Goal: Information Seeking & Learning: Compare options

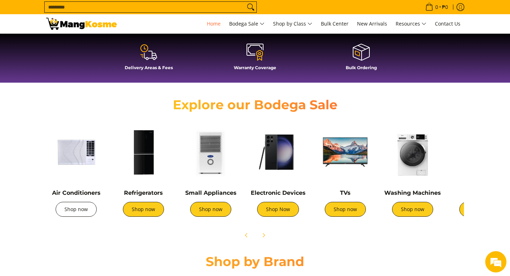
click at [73, 213] on link "Shop now" at bounding box center [76, 209] width 41 height 15
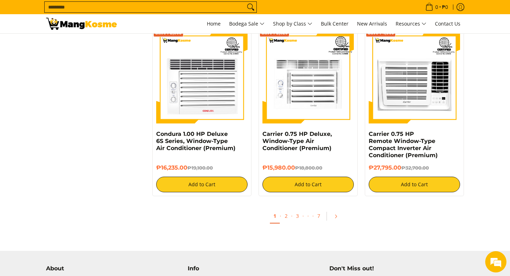
scroll to position [1424, 0]
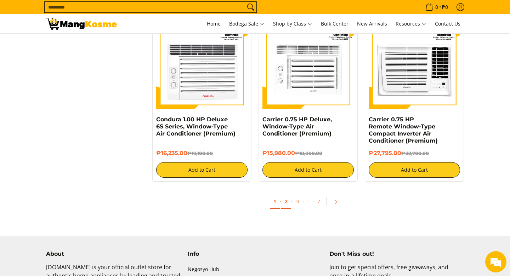
click at [284, 202] on link "2" at bounding box center [286, 201] width 10 height 15
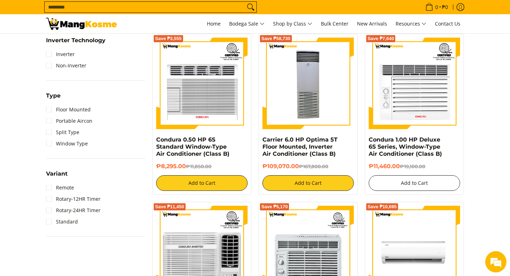
scroll to position [471, 0]
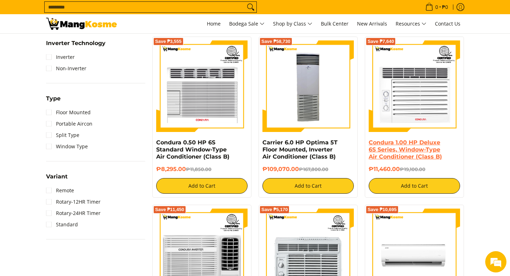
click at [402, 142] on link "Condura 1.00 HP Deluxe 6S Series, Window-Type Air Conditioner (Class B)" at bounding box center [405, 149] width 73 height 21
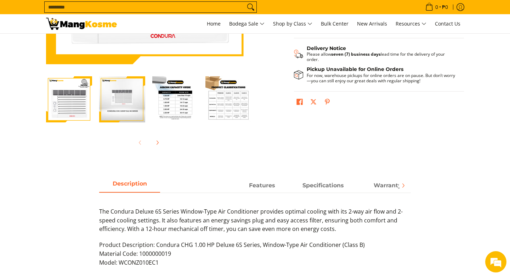
scroll to position [168, 0]
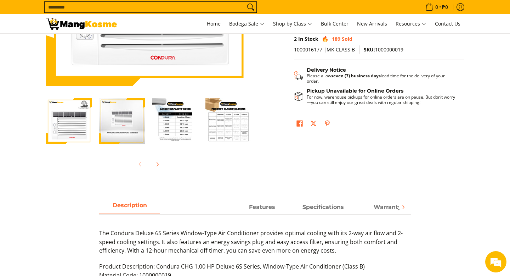
click at [171, 133] on img "Condura 1.00 HP Deluxe 6S Series, Window-Type Air Conditioner (Class B)-3" at bounding box center [175, 121] width 46 height 46
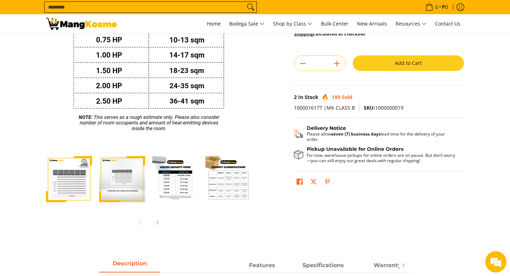
scroll to position [126, 0]
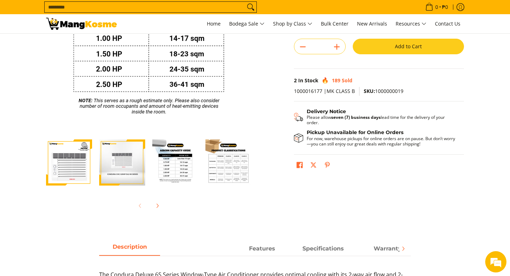
click at [230, 168] on img "Condura 1.00 HP Deluxe 6S Series, Window-Type Air Conditioner (Class B)-4" at bounding box center [228, 162] width 46 height 46
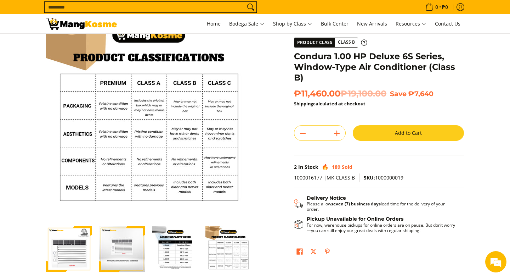
scroll to position [0, 0]
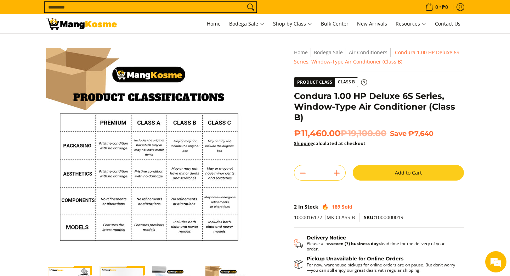
click at [346, 81] on span "Class B" at bounding box center [346, 82] width 23 height 9
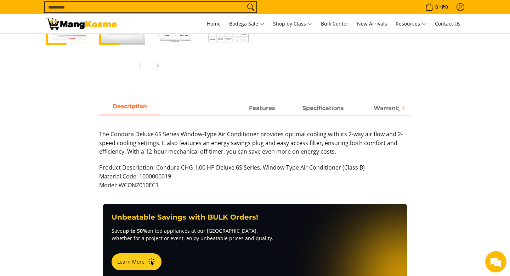
scroll to position [268, 0]
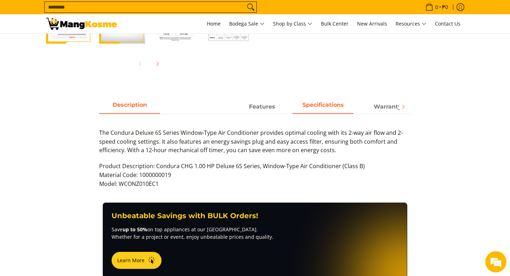
click at [308, 106] on strong "Specifications" at bounding box center [323, 104] width 41 height 7
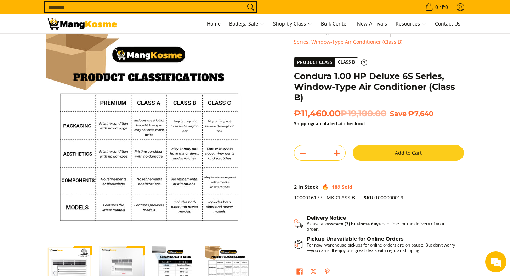
scroll to position [0, 0]
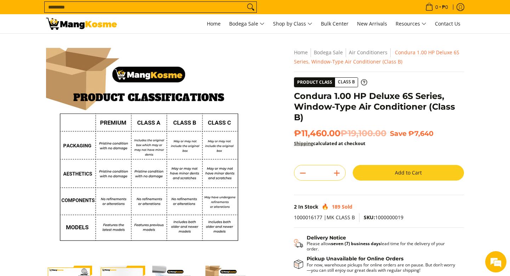
click at [302, 143] on link "Shipping" at bounding box center [303, 143] width 19 height 6
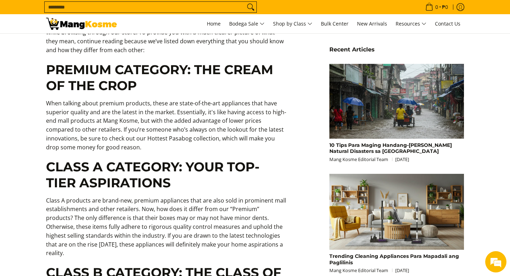
scroll to position [452, 0]
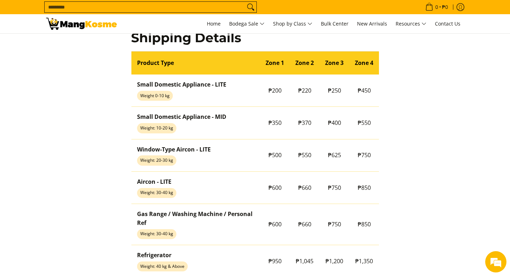
scroll to position [550, 0]
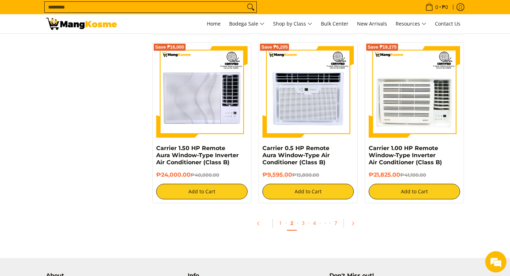
scroll to position [1327, 0]
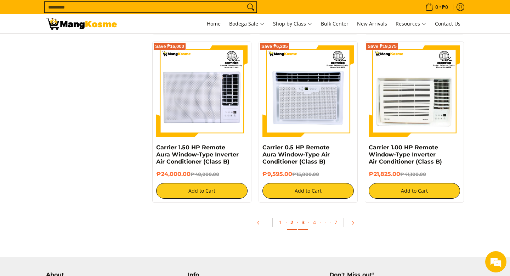
click at [304, 225] on link "3" at bounding box center [303, 222] width 10 height 15
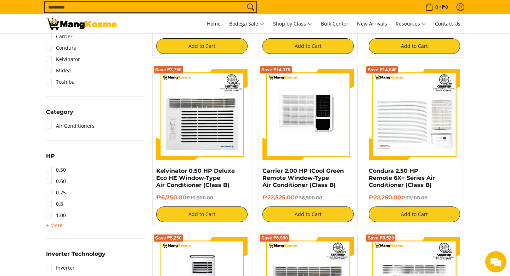
scroll to position [260, 0]
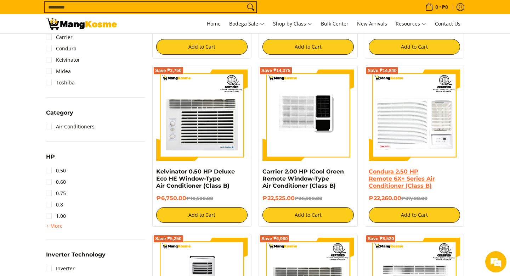
click at [404, 177] on link "Condura 2.50 HP Remote 6X+ Series Air Conditioner (Class B)" at bounding box center [402, 178] width 66 height 21
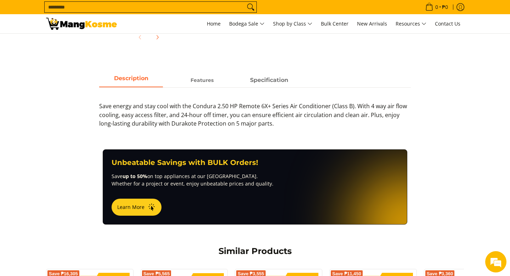
scroll to position [276, 0]
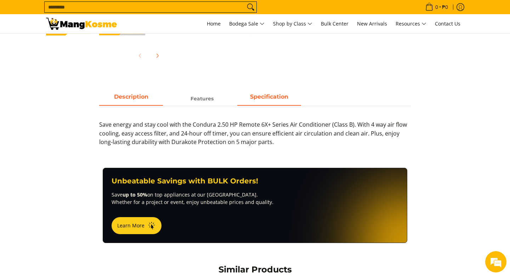
click at [278, 101] on span "Specification" at bounding box center [269, 98] width 64 height 13
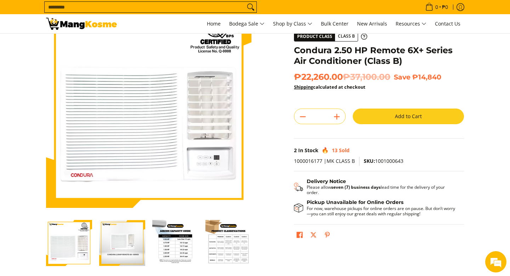
scroll to position [0, 0]
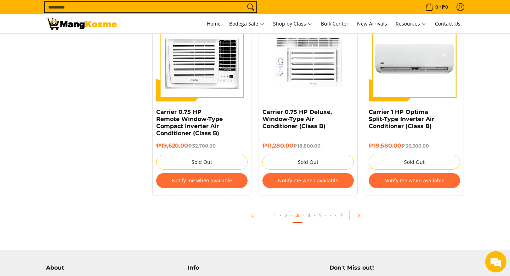
scroll to position [1440, 0]
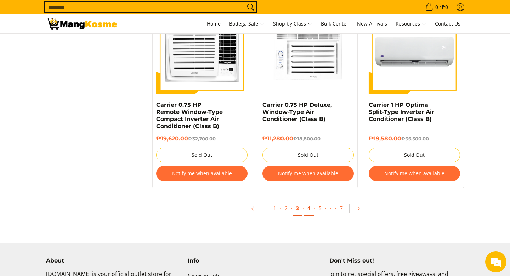
click at [310, 213] on link "4" at bounding box center [309, 208] width 10 height 15
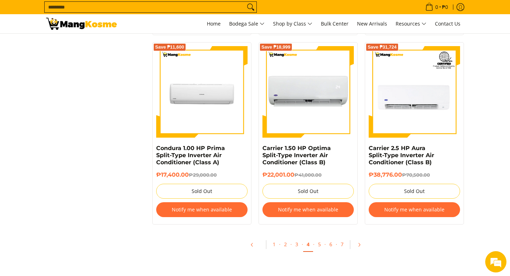
scroll to position [1448, 0]
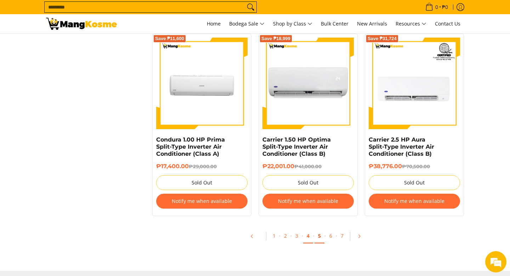
click at [320, 241] on link "5" at bounding box center [320, 235] width 10 height 15
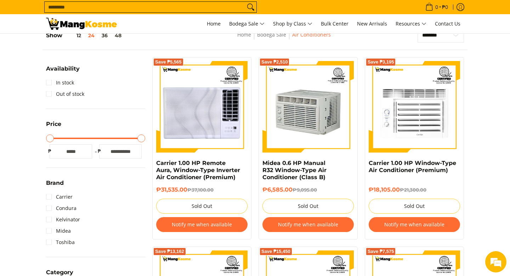
scroll to position [97, 0]
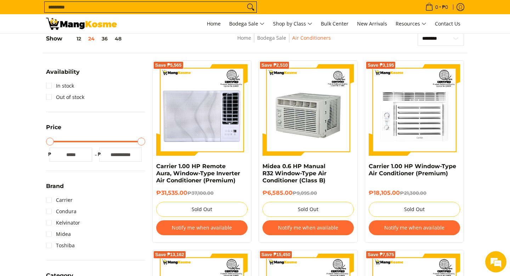
click at [320, 241] on div "Save ₱2,510 Midea 0.6 HP Manual R32 Window-Type Air Conditioner (Class B) ₱6,58…" at bounding box center [308, 151] width 99 height 182
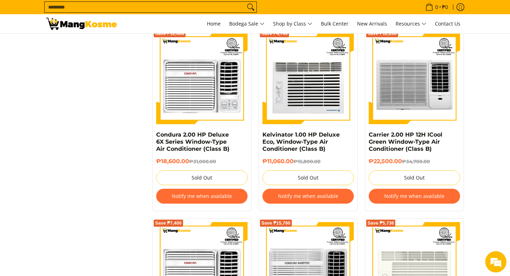
scroll to position [888, 0]
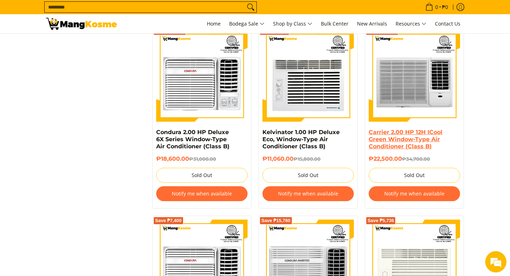
click at [402, 141] on link "Carrier 2.00 HP 12H ICool Green Window-Type Air Conditioner (Class B)" at bounding box center [406, 139] width 74 height 21
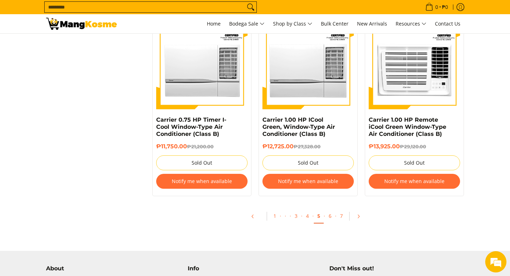
scroll to position [1470, 0]
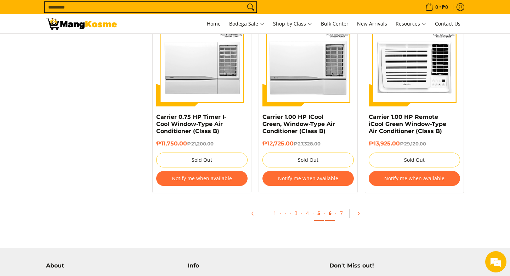
click at [333, 217] on link "6" at bounding box center [330, 213] width 10 height 15
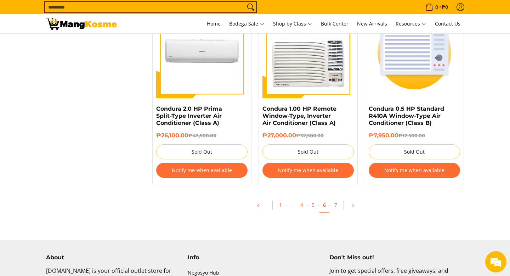
scroll to position [1481, 0]
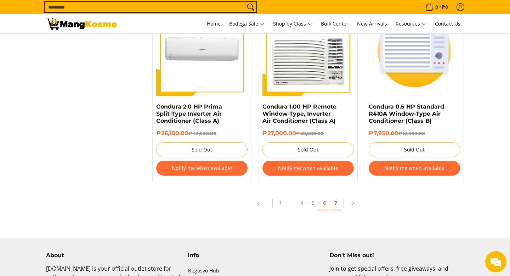
click at [336, 209] on link "7" at bounding box center [336, 203] width 10 height 15
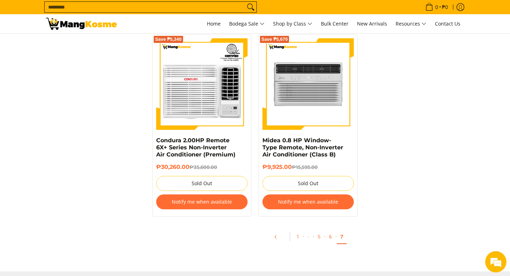
scroll to position [1265, 0]
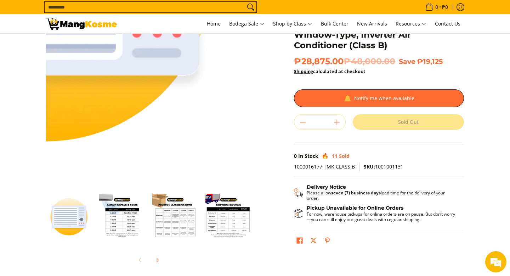
scroll to position [31, 0]
